Goal: Task Accomplishment & Management: Use online tool/utility

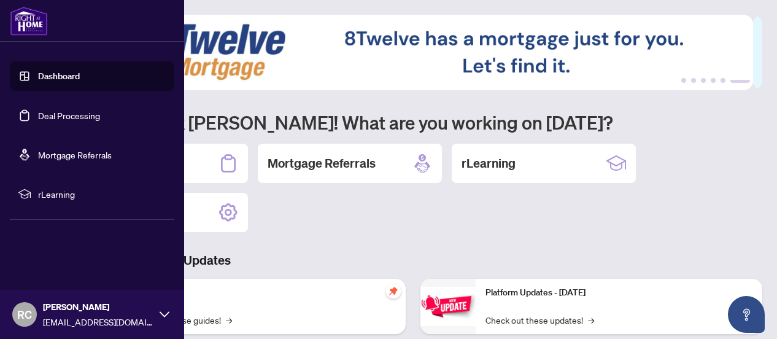
click at [28, 30] on img at bounding box center [29, 20] width 38 height 29
click at [48, 71] on link "Dashboard" at bounding box center [59, 76] width 42 height 11
click at [58, 77] on link "Dashboard" at bounding box center [59, 76] width 42 height 11
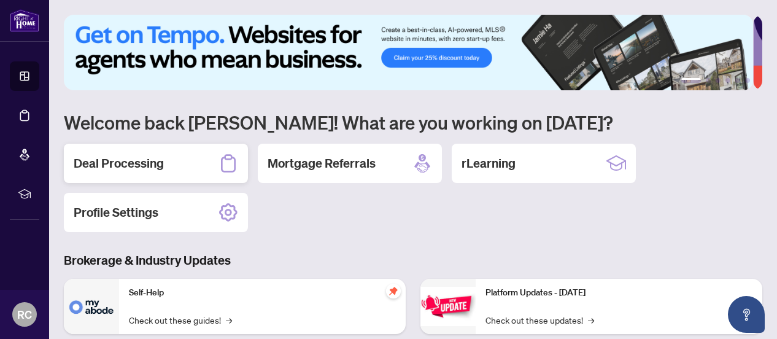
click at [118, 158] on h2 "Deal Processing" at bounding box center [119, 163] width 90 height 17
